Goal: Information Seeking & Learning: Learn about a topic

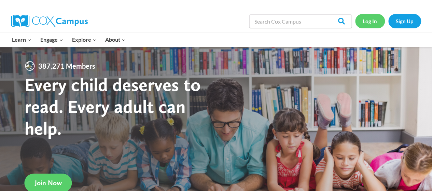
click at [371, 20] on link "Log In" at bounding box center [370, 21] width 30 height 14
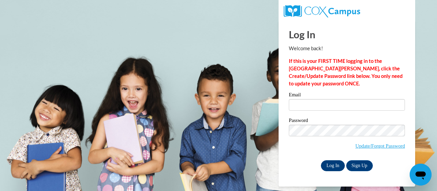
type input "april.jatczak@trschools.k12.wi.us"
click at [334, 168] on input "Log In" at bounding box center [333, 165] width 24 height 11
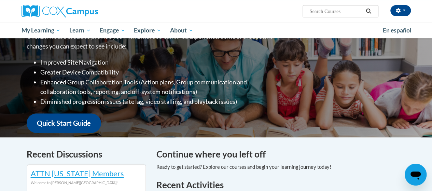
scroll to position [171, 0]
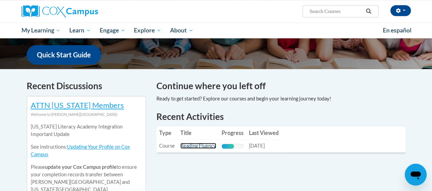
click at [190, 146] on link "Reading Fluency" at bounding box center [198, 146] width 36 height 6
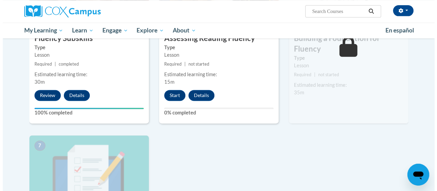
scroll to position [410, 0]
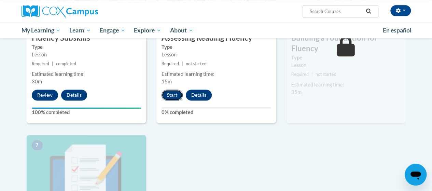
click at [173, 93] on button "Start" at bounding box center [172, 95] width 21 height 11
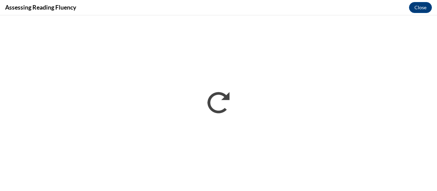
scroll to position [0, 0]
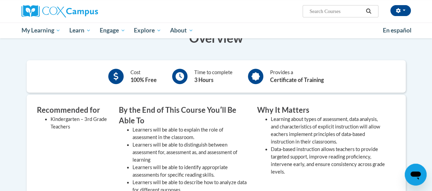
scroll to position [137, 0]
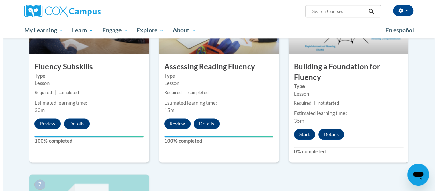
scroll to position [410, 0]
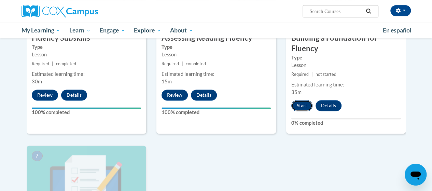
click at [301, 103] on button "Start" at bounding box center [302, 105] width 21 height 11
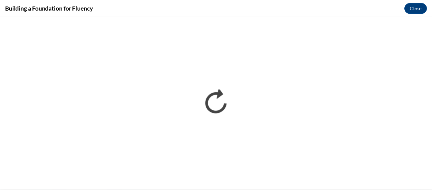
scroll to position [0, 0]
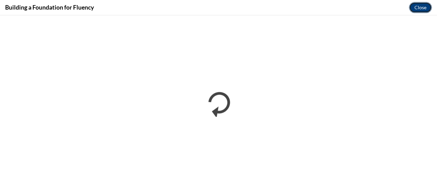
click at [424, 7] on button "Close" at bounding box center [420, 7] width 23 height 11
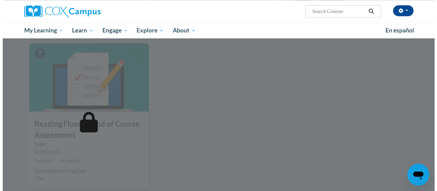
scroll to position [410, 0]
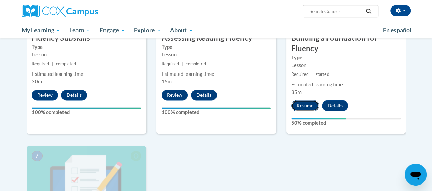
click at [308, 102] on button "Resume" at bounding box center [306, 105] width 28 height 11
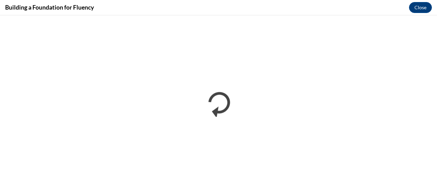
scroll to position [0, 0]
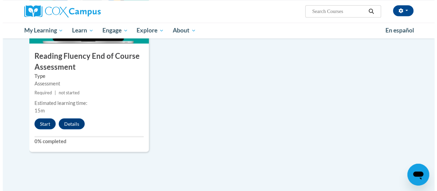
scroll to position [581, 0]
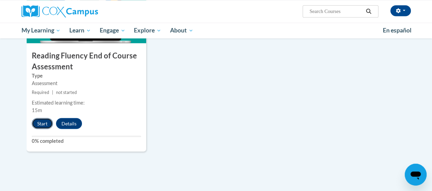
click at [42, 124] on button "Start" at bounding box center [42, 123] width 21 height 11
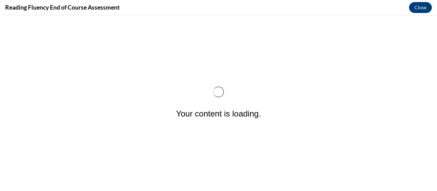
scroll to position [0, 0]
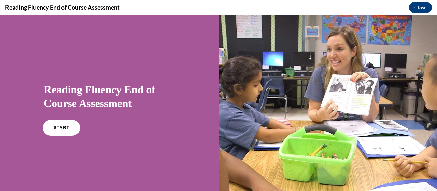
click at [51, 130] on link "START" at bounding box center [61, 128] width 37 height 16
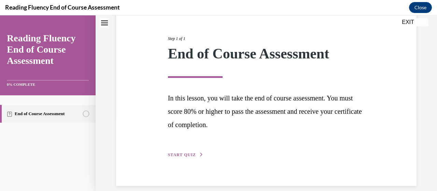
scroll to position [83, 0]
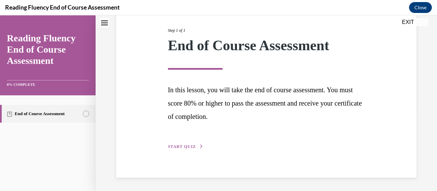
click at [172, 145] on span "START QUIZ" at bounding box center [182, 146] width 28 height 5
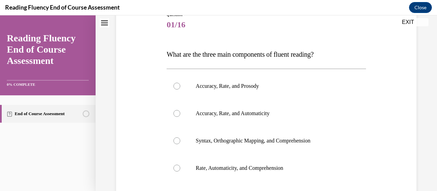
scroll to position [76, 0]
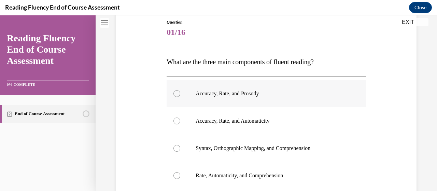
click at [175, 93] on div at bounding box center [177, 93] width 7 height 7
click at [175, 93] on input "Accuracy, Rate, and Prosody" at bounding box center [177, 93] width 7 height 7
radio input "true"
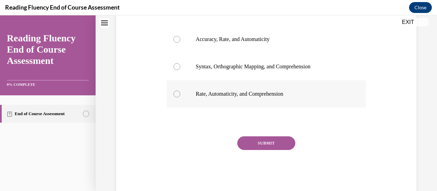
scroll to position [172, 0]
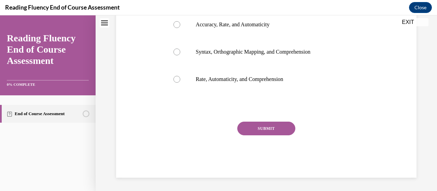
click at [244, 129] on button "SUBMIT" at bounding box center [267, 129] width 58 height 14
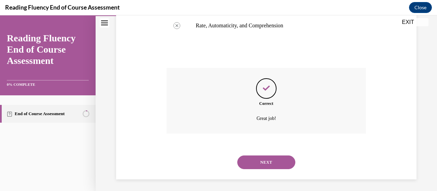
scroll to position [228, 0]
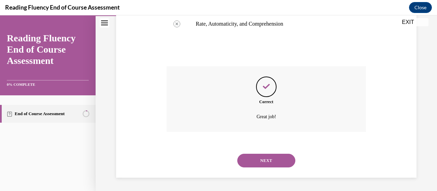
click at [263, 158] on button "NEXT" at bounding box center [267, 161] width 58 height 14
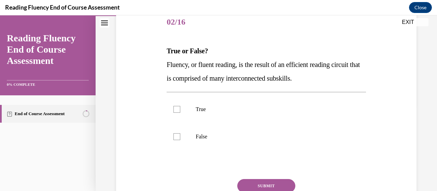
scroll to position [103, 0]
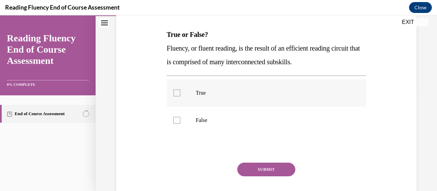
click at [216, 96] on label "True" at bounding box center [266, 92] width 199 height 27
click at [180, 96] on input "True" at bounding box center [177, 93] width 7 height 7
checkbox input "true"
click at [264, 169] on button "SUBMIT" at bounding box center [267, 170] width 58 height 14
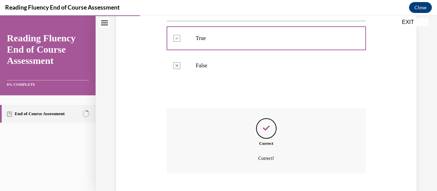
scroll to position [199, 0]
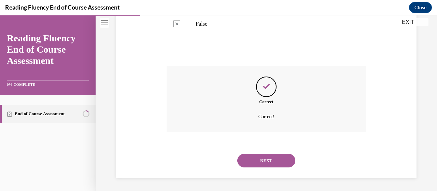
click at [262, 163] on button "NEXT" at bounding box center [267, 161] width 58 height 14
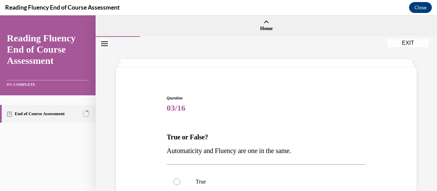
scroll to position [34, 0]
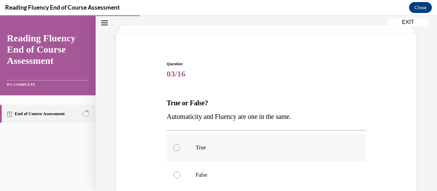
click at [176, 149] on div at bounding box center [177, 147] width 7 height 7
click at [176, 149] on input "True" at bounding box center [177, 147] width 7 height 7
radio input "true"
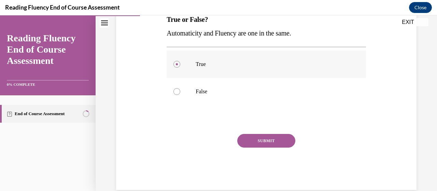
scroll to position [130, 0]
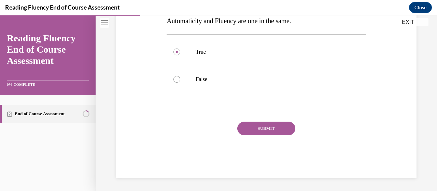
click at [260, 132] on button "SUBMIT" at bounding box center [267, 129] width 58 height 14
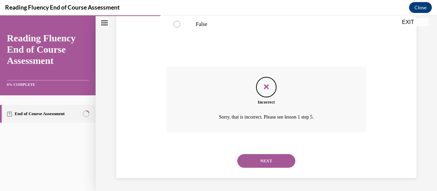
scroll to position [185, 0]
click at [266, 164] on button "NEXT" at bounding box center [267, 161] width 58 height 14
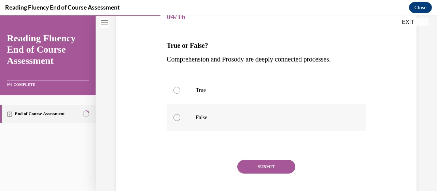
scroll to position [103, 0]
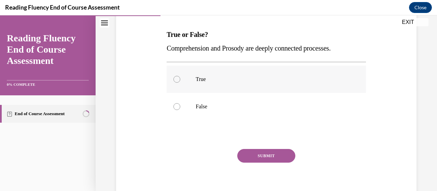
click at [194, 79] on label "True" at bounding box center [266, 79] width 199 height 27
click at [180, 79] on input "True" at bounding box center [177, 79] width 7 height 7
radio input "true"
click at [278, 154] on button "SUBMIT" at bounding box center [267, 156] width 58 height 14
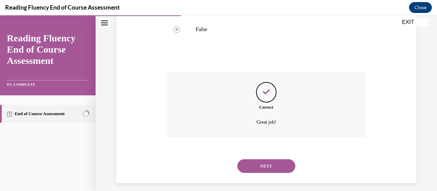
scroll to position [185, 0]
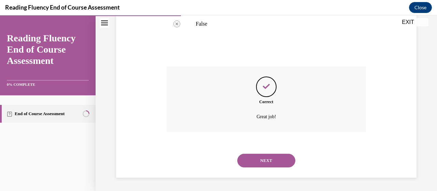
click at [275, 159] on button "NEXT" at bounding box center [267, 161] width 58 height 14
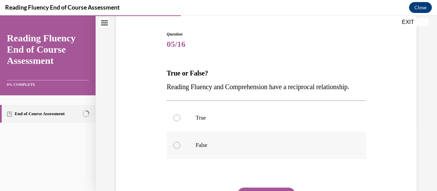
scroll to position [68, 0]
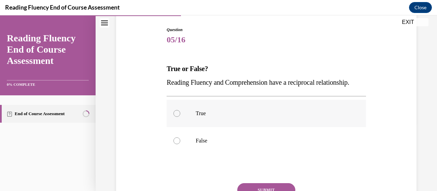
click at [279, 118] on label "True" at bounding box center [266, 113] width 199 height 27
click at [180, 117] on input "True" at bounding box center [177, 113] width 7 height 7
radio input "true"
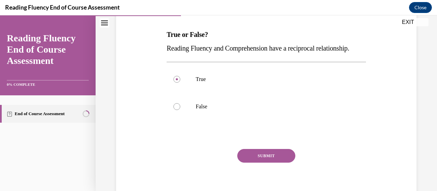
click at [271, 163] on button "SUBMIT" at bounding box center [267, 156] width 58 height 14
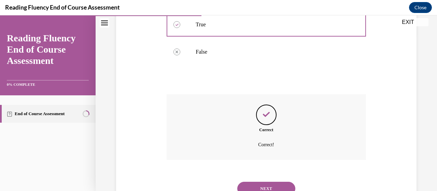
scroll to position [199, 0]
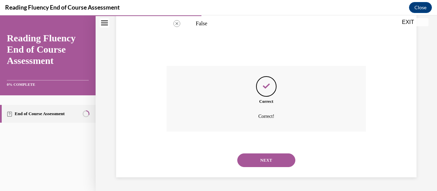
click at [272, 164] on button "NEXT" at bounding box center [267, 160] width 58 height 14
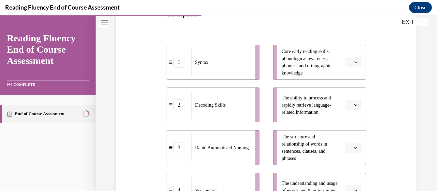
scroll to position [171, 0]
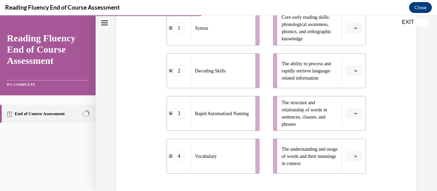
click at [350, 71] on span "Please select an option" at bounding box center [351, 70] width 2 height 7
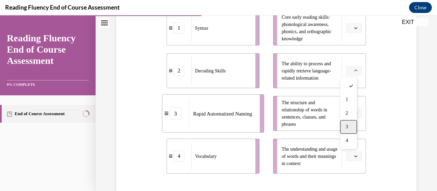
click at [348, 123] on div "3" at bounding box center [348, 127] width 17 height 14
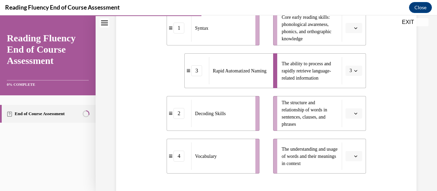
click at [354, 113] on icon "button" at bounding box center [355, 114] width 3 height 2
click at [351, 57] on div "1" at bounding box center [348, 58] width 17 height 14
click at [354, 28] on icon "button" at bounding box center [355, 27] width 3 height 3
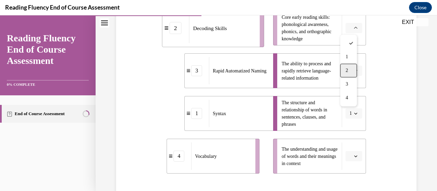
click at [351, 69] on div "2" at bounding box center [348, 71] width 17 height 14
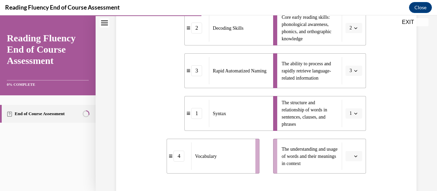
click at [352, 159] on button "button" at bounding box center [354, 156] width 17 height 10
click at [350, 140] on div "4" at bounding box center [348, 141] width 17 height 14
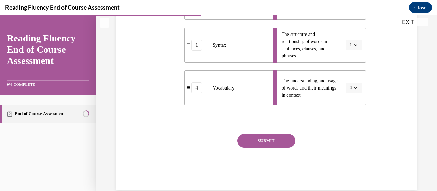
click at [274, 143] on button "SUBMIT" at bounding box center [267, 141] width 58 height 14
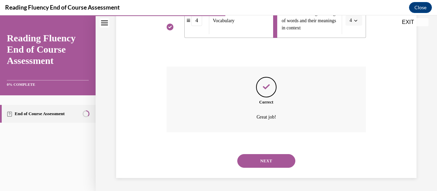
scroll to position [307, 0]
click at [271, 159] on button "NEXT" at bounding box center [267, 161] width 58 height 14
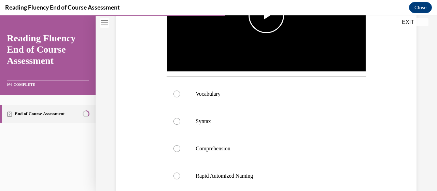
scroll to position [239, 0]
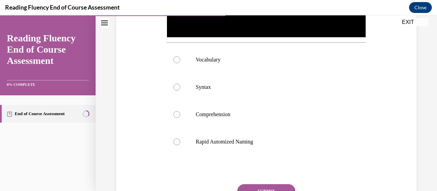
click at [283, 114] on p "Comprehension" at bounding box center [272, 114] width 153 height 7
click at [180, 114] on input "Comprehension" at bounding box center [177, 114] width 7 height 7
radio input "true"
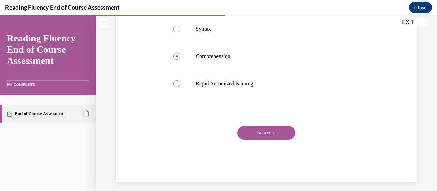
scroll to position [300, 0]
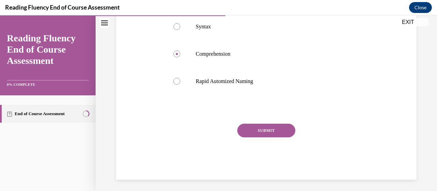
click at [279, 130] on button "SUBMIT" at bounding box center [267, 131] width 58 height 14
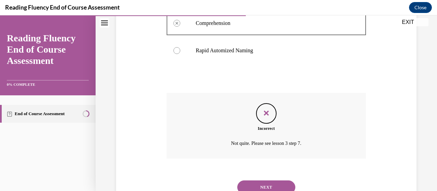
scroll to position [355, 0]
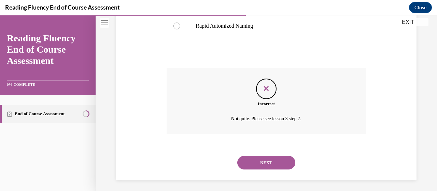
click at [274, 161] on button "NEXT" at bounding box center [267, 163] width 58 height 14
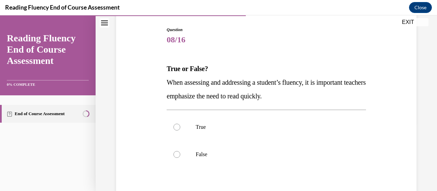
scroll to position [103, 0]
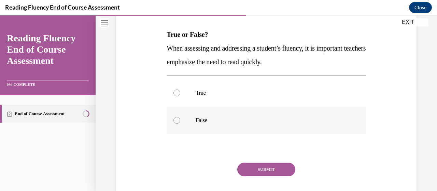
click at [189, 118] on label "False" at bounding box center [266, 120] width 199 height 27
click at [180, 118] on input "False" at bounding box center [177, 120] width 7 height 7
radio input "true"
click at [249, 170] on button "SUBMIT" at bounding box center [267, 170] width 58 height 14
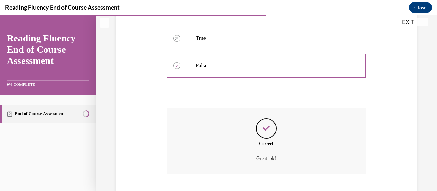
scroll to position [199, 0]
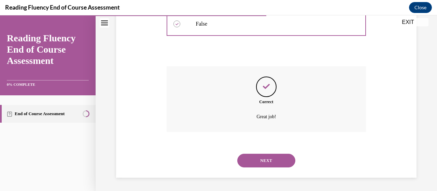
click at [252, 162] on button "NEXT" at bounding box center [267, 161] width 58 height 14
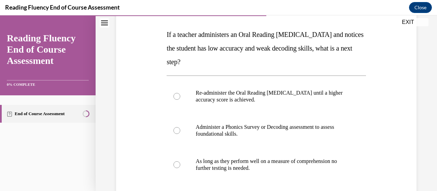
scroll to position [137, 0]
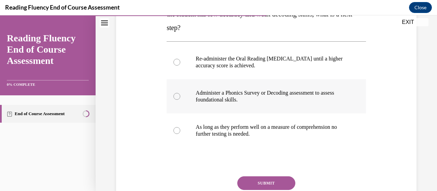
click at [177, 100] on label "Administer a Phonics Survey or Decoding assessment to assess foundational skill…" at bounding box center [266, 96] width 199 height 34
click at [177, 100] on input "Administer a Phonics Survey or Decoding assessment to assess foundational skill…" at bounding box center [177, 96] width 7 height 7
radio input "true"
click at [275, 180] on button "SUBMIT" at bounding box center [267, 183] width 58 height 14
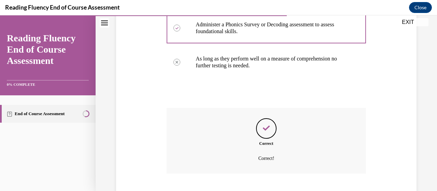
scroll to position [247, 0]
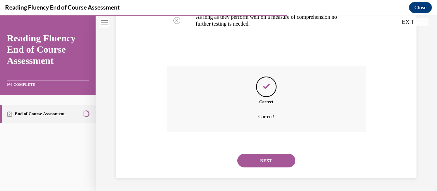
click at [271, 159] on button "NEXT" at bounding box center [267, 161] width 58 height 14
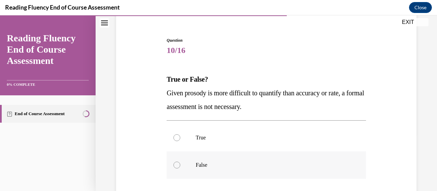
scroll to position [68, 0]
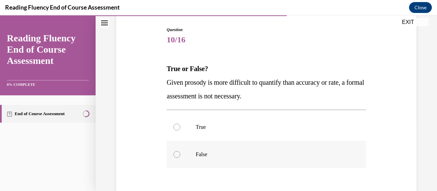
click at [272, 158] on label "False" at bounding box center [266, 154] width 199 height 27
click at [180, 158] on input "False" at bounding box center [177, 154] width 7 height 7
radio input "true"
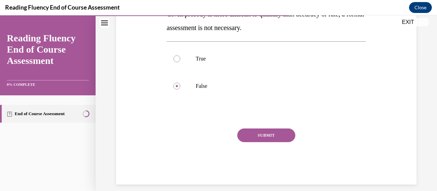
click at [273, 136] on button "SUBMIT" at bounding box center [267, 136] width 58 height 14
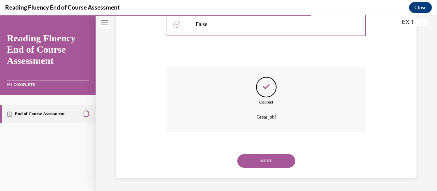
scroll to position [199, 0]
click at [262, 164] on button "NEXT" at bounding box center [267, 161] width 58 height 14
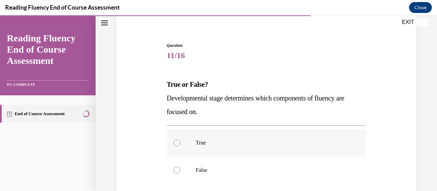
scroll to position [68, 0]
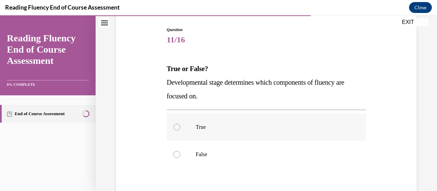
click at [269, 134] on label "True" at bounding box center [266, 126] width 199 height 27
click at [180, 131] on input "True" at bounding box center [177, 127] width 7 height 7
radio input "true"
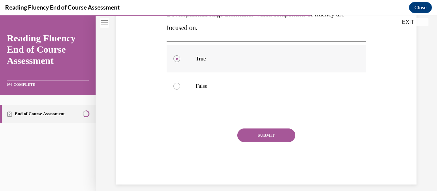
click at [269, 134] on button "SUBMIT" at bounding box center [267, 136] width 58 height 14
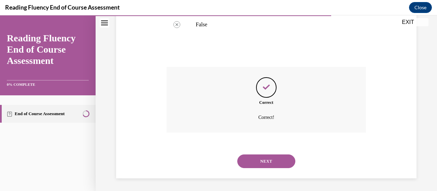
scroll to position [199, 0]
click at [271, 155] on button "NEXT" at bounding box center [267, 161] width 58 height 14
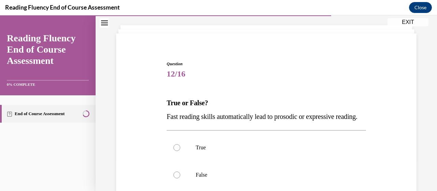
scroll to position [68, 0]
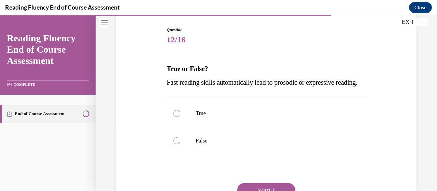
click at [271, 144] on p "False" at bounding box center [272, 140] width 153 height 7
click at [180, 144] on input "False" at bounding box center [177, 140] width 7 height 7
radio input "true"
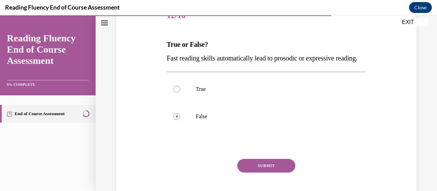
scroll to position [103, 0]
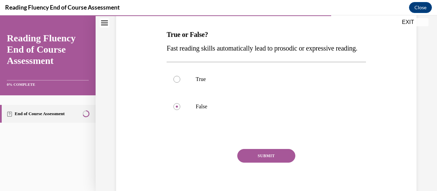
click at [269, 163] on button "SUBMIT" at bounding box center [267, 156] width 58 height 14
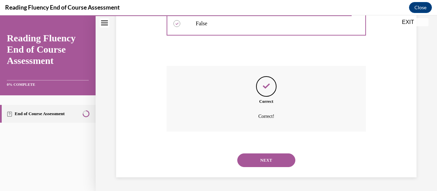
scroll to position [199, 0]
click at [280, 162] on button "NEXT" at bounding box center [267, 160] width 58 height 14
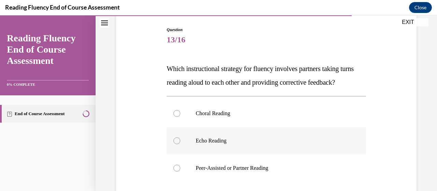
scroll to position [103, 0]
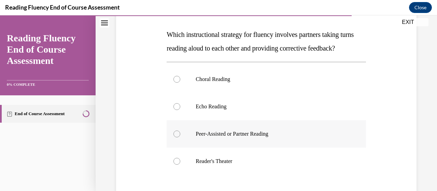
click at [280, 148] on label "Peer-Assisted or Partner Reading" at bounding box center [266, 133] width 199 height 27
click at [180, 137] on input "Peer-Assisted or Partner Reading" at bounding box center [177, 134] width 7 height 7
radio input "true"
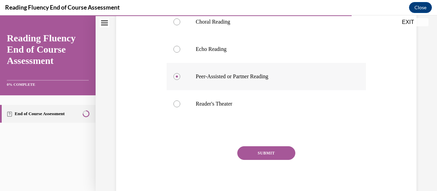
scroll to position [171, 0]
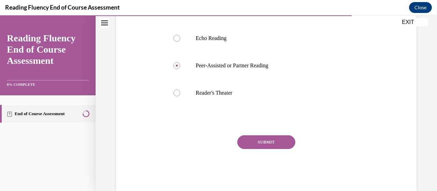
click at [278, 149] on button "SUBMIT" at bounding box center [267, 142] width 58 height 14
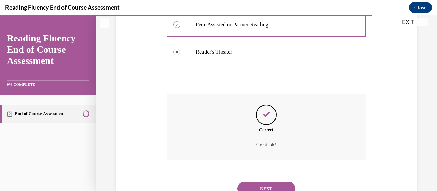
scroll to position [254, 0]
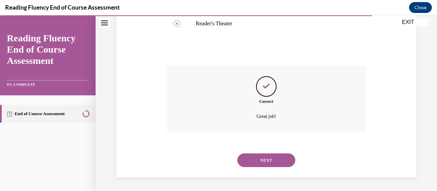
click at [278, 158] on button "NEXT" at bounding box center [267, 160] width 58 height 14
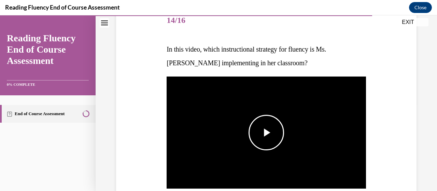
scroll to position [103, 0]
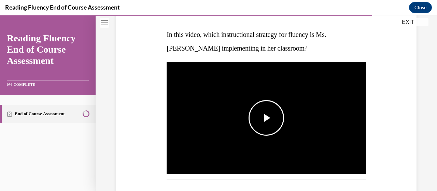
click at [267, 118] on span "Video player" at bounding box center [267, 118] width 0 height 0
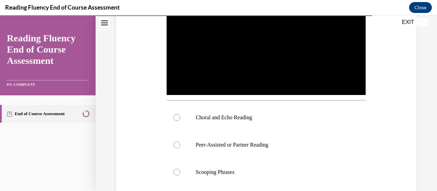
scroll to position [171, 0]
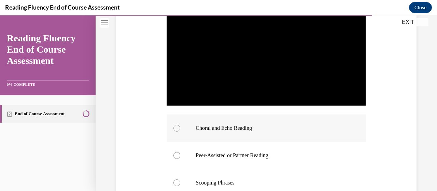
click at [178, 125] on div at bounding box center [177, 128] width 7 height 7
click at [178, 125] on input "Choral and Echo Reading" at bounding box center [177, 128] width 7 height 7
radio input "true"
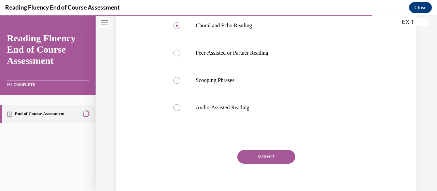
click at [250, 152] on button "SUBMIT" at bounding box center [267, 157] width 58 height 14
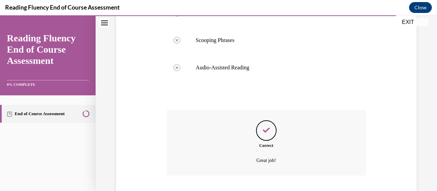
scroll to position [355, 0]
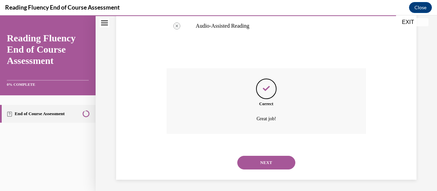
click at [252, 156] on button "NEXT" at bounding box center [267, 163] width 58 height 14
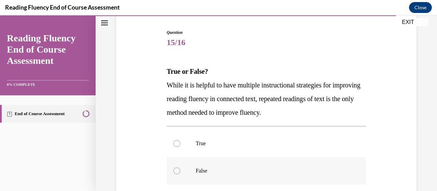
scroll to position [68, 0]
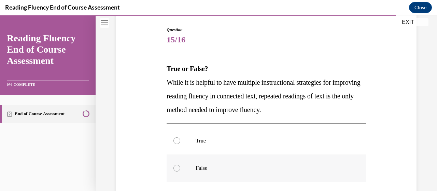
click at [180, 165] on label "False" at bounding box center [266, 167] width 199 height 27
click at [180, 165] on input "False" at bounding box center [177, 168] width 7 height 7
radio input "true"
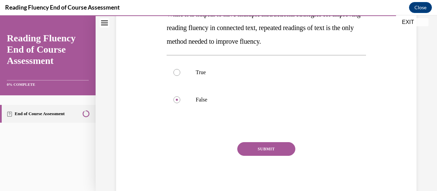
click at [244, 150] on button "SUBMIT" at bounding box center [267, 149] width 58 height 14
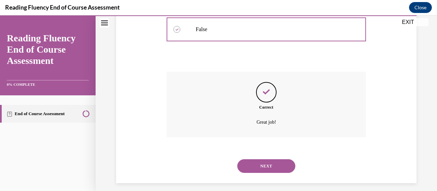
scroll to position [213, 0]
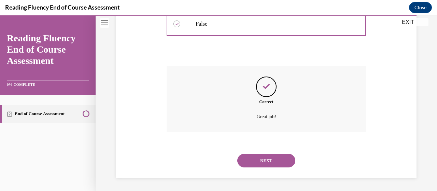
click at [249, 161] on button "NEXT" at bounding box center [267, 161] width 58 height 14
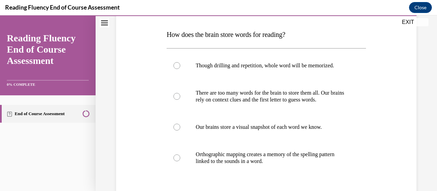
scroll to position [137, 0]
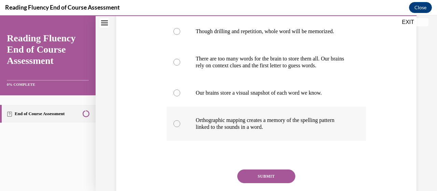
click at [283, 130] on p "Orthographic mapping creates a memory of the spelling pattern linked to the sou…" at bounding box center [272, 124] width 153 height 14
click at [180, 127] on input "Orthographic mapping creates a memory of the spelling pattern linked to the sou…" at bounding box center [177, 123] width 7 height 7
radio input "true"
click at [272, 177] on button "SUBMIT" at bounding box center [267, 177] width 58 height 14
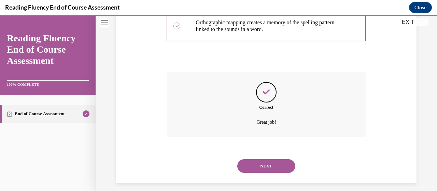
scroll to position [240, 0]
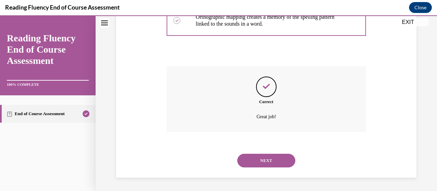
click at [271, 163] on button "NEXT" at bounding box center [267, 161] width 58 height 14
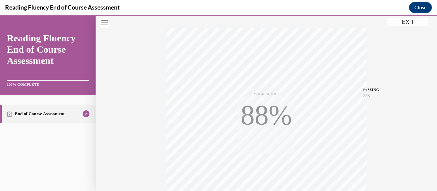
scroll to position [174, 0]
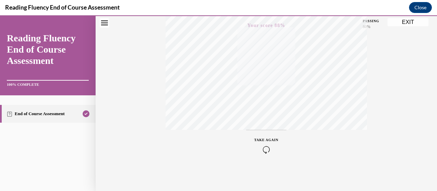
click at [409, 24] on button "EXIT" at bounding box center [408, 22] width 41 height 8
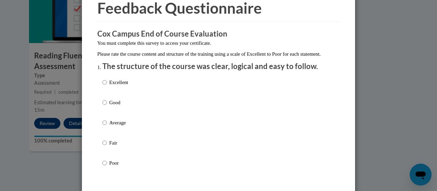
scroll to position [68, 0]
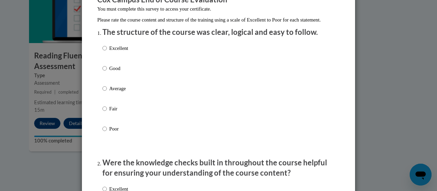
click at [109, 52] on p "Excellent" at bounding box center [118, 48] width 19 height 8
click at [107, 52] on input "Excellent" at bounding box center [105, 48] width 4 height 8
radio input "true"
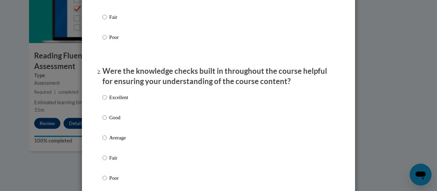
scroll to position [171, 0]
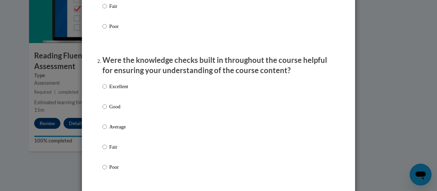
click at [113, 90] on p "Excellent" at bounding box center [118, 87] width 19 height 8
click at [107, 90] on input "Excellent" at bounding box center [105, 87] width 4 height 8
radio input "true"
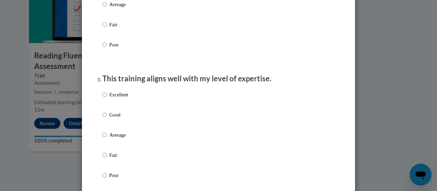
scroll to position [308, 0]
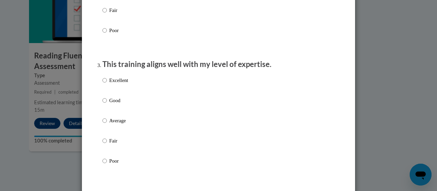
click at [115, 84] on p "Excellent" at bounding box center [118, 81] width 19 height 8
click at [107, 84] on input "Excellent" at bounding box center [105, 81] width 4 height 8
radio input "true"
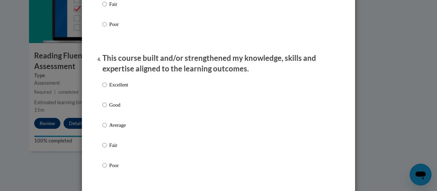
click at [115, 89] on p "Excellent" at bounding box center [118, 85] width 19 height 8
click at [107, 89] on input "Excellent" at bounding box center [105, 85] width 4 height 8
radio input "true"
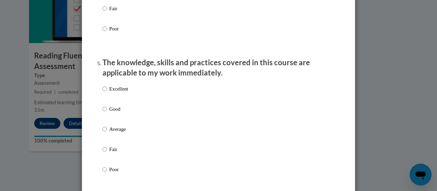
click at [118, 93] on p "Excellent" at bounding box center [118, 89] width 19 height 8
click at [107, 93] on input "Excellent" at bounding box center [105, 89] width 4 height 8
radio input "true"
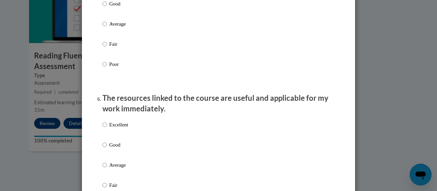
scroll to position [718, 0]
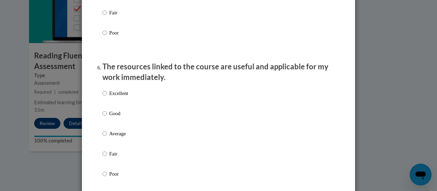
click at [118, 97] on p "Excellent" at bounding box center [118, 94] width 19 height 8
click at [107, 97] on input "Excellent" at bounding box center [105, 94] width 4 height 8
radio input "true"
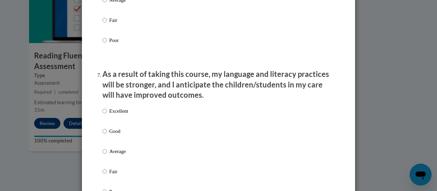
scroll to position [854, 0]
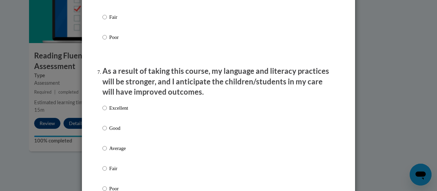
click at [119, 110] on div "Excellent Good Average Fair Poor" at bounding box center [116, 154] width 26 height 106
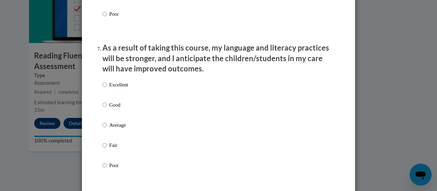
scroll to position [889, 0]
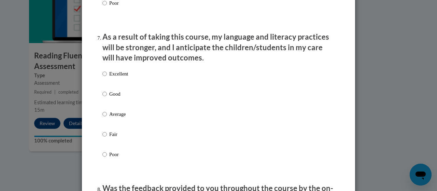
click at [120, 78] on p "Excellent" at bounding box center [118, 74] width 19 height 8
click at [107, 78] on input "Excellent" at bounding box center [105, 74] width 4 height 8
radio input "true"
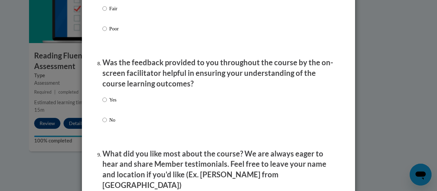
scroll to position [1025, 0]
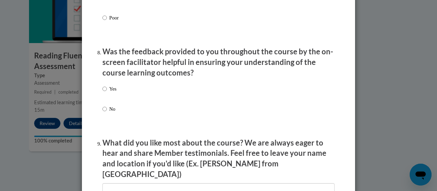
click at [110, 91] on p "Yes" at bounding box center [112, 89] width 7 height 8
click at [107, 91] on input "Yes" at bounding box center [105, 89] width 4 height 8
radio input "true"
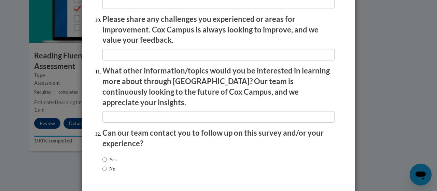
scroll to position [1230, 0]
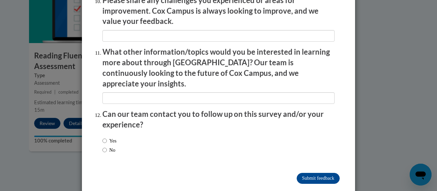
click at [105, 146] on label "No" at bounding box center [109, 150] width 13 height 8
click at [105, 146] on input "No" at bounding box center [105, 150] width 4 height 8
radio input "true"
click at [301, 173] on input "Submit feedback" at bounding box center [318, 178] width 43 height 11
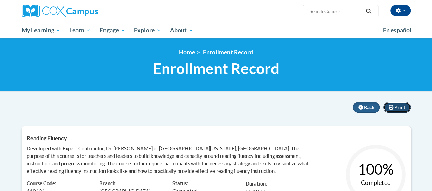
click at [395, 108] on span "Print" at bounding box center [400, 107] width 11 height 6
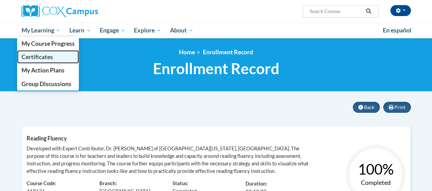
click at [40, 52] on link "Certificates" at bounding box center [48, 56] width 62 height 13
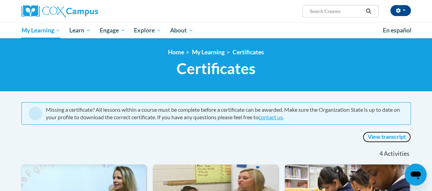
click at [399, 134] on link "View transcript" at bounding box center [387, 137] width 48 height 11
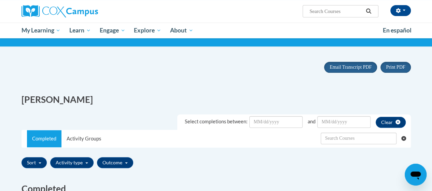
scroll to position [34, 0]
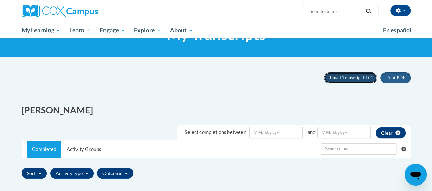
click at [359, 76] on span "Email Transcript PDF" at bounding box center [351, 77] width 42 height 5
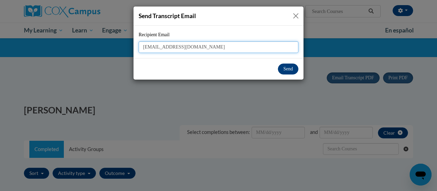
type input "[EMAIL_ADDRESS][DOMAIN_NAME]"
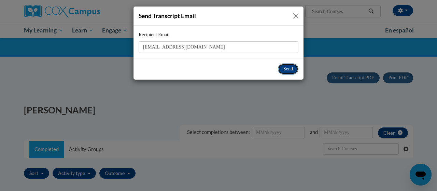
click at [287, 68] on button "Send" at bounding box center [288, 69] width 21 height 11
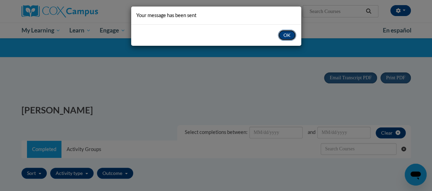
click at [283, 38] on button "OK" at bounding box center [287, 35] width 18 height 11
